Goal: Find specific page/section: Find specific page/section

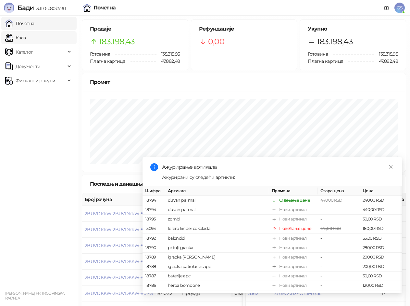
click at [26, 36] on link "Каса" at bounding box center [15, 37] width 20 height 13
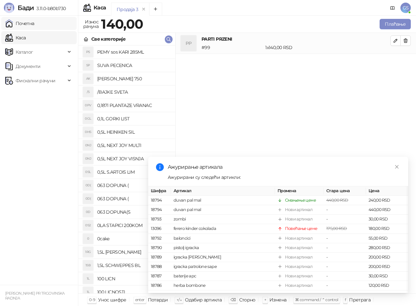
click at [34, 23] on link "Почетна" at bounding box center [19, 23] width 29 height 13
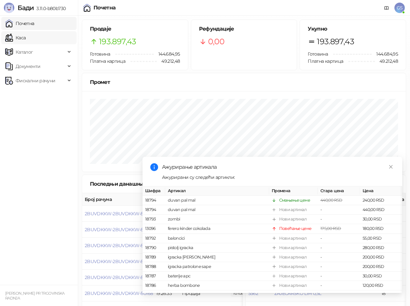
click at [26, 34] on link "Каса" at bounding box center [15, 37] width 20 height 13
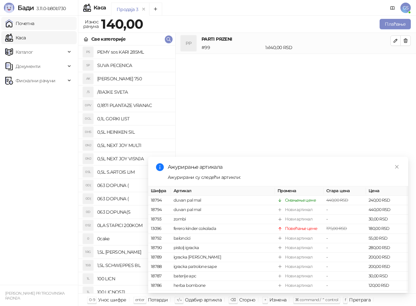
click at [34, 24] on link "Почетна" at bounding box center [19, 23] width 29 height 13
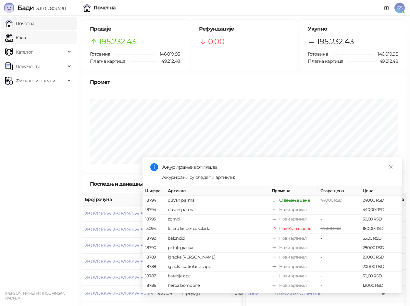
click at [26, 38] on link "Каса" at bounding box center [15, 37] width 20 height 13
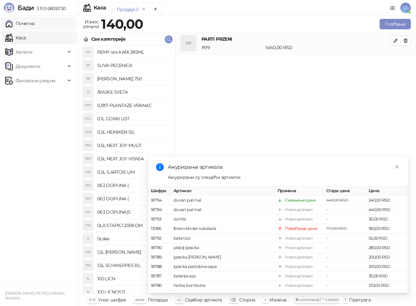
click at [34, 24] on link "Почетна" at bounding box center [19, 23] width 29 height 13
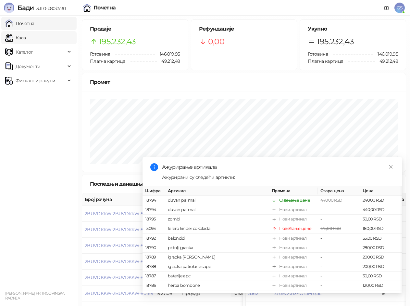
click at [26, 37] on link "Каса" at bounding box center [15, 37] width 20 height 13
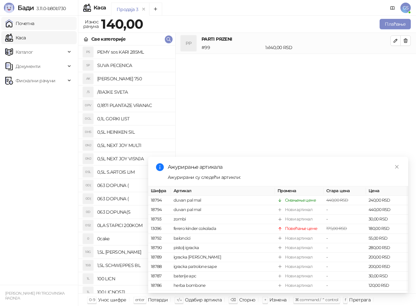
click at [34, 22] on link "Почетна" at bounding box center [19, 23] width 29 height 13
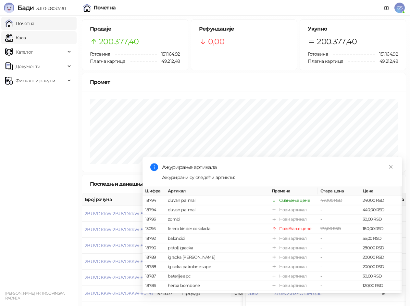
click at [26, 35] on link "Каса" at bounding box center [15, 37] width 20 height 13
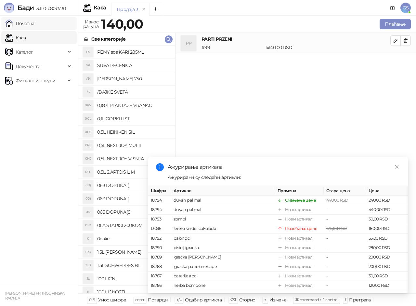
click at [34, 24] on link "Почетна" at bounding box center [19, 23] width 29 height 13
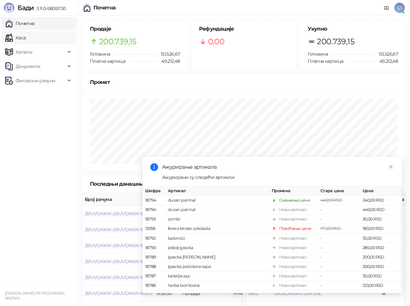
click at [26, 38] on link "Каса" at bounding box center [15, 37] width 20 height 13
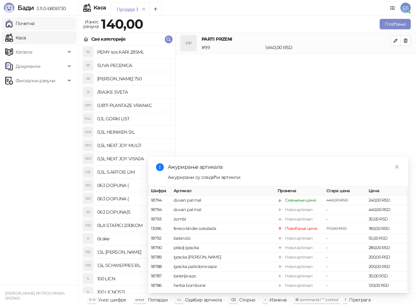
click at [34, 24] on link "Почетна" at bounding box center [19, 23] width 29 height 13
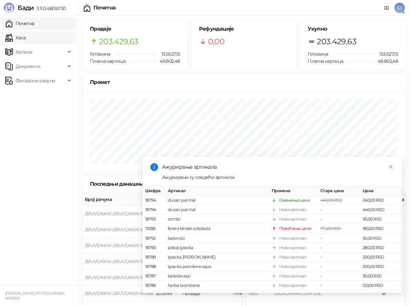
click at [26, 36] on link "Каса" at bounding box center [15, 37] width 20 height 13
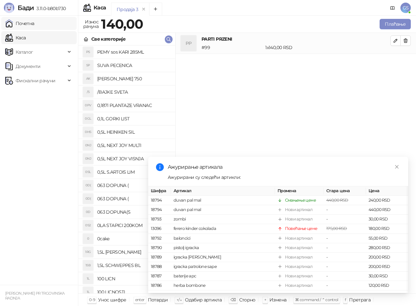
click at [34, 24] on link "Почетна" at bounding box center [19, 23] width 29 height 13
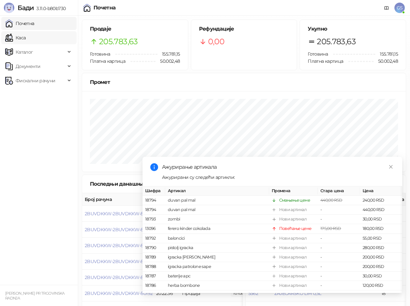
click at [26, 38] on link "Каса" at bounding box center [15, 37] width 20 height 13
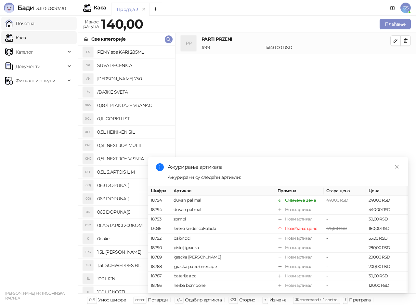
click at [34, 24] on link "Почетна" at bounding box center [19, 23] width 29 height 13
